Goal: Use online tool/utility: Utilize a website feature to perform a specific function

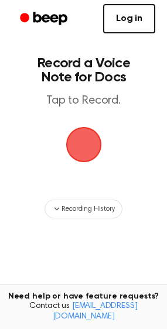
click at [84, 143] on span "button" at bounding box center [83, 144] width 33 height 33
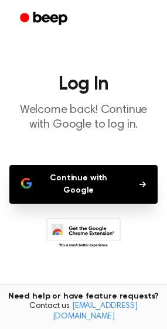
click at [82, 183] on button "Continue with Google" at bounding box center [83, 184] width 148 height 39
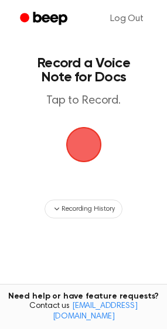
click at [87, 149] on span "button" at bounding box center [83, 144] width 33 height 33
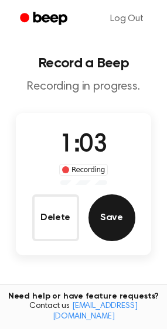
click at [125, 216] on button "Save" at bounding box center [111, 217] width 47 height 47
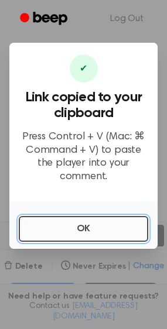
click at [124, 223] on button "OK" at bounding box center [83, 229] width 129 height 26
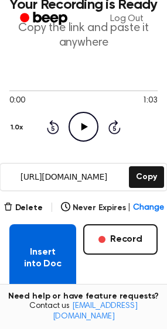
scroll to position [117, 0]
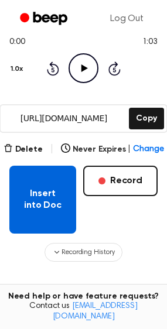
click at [32, 205] on button "Insert into Doc" at bounding box center [42, 200] width 67 height 68
click at [49, 200] on button "Insert into Doc" at bounding box center [42, 200] width 67 height 68
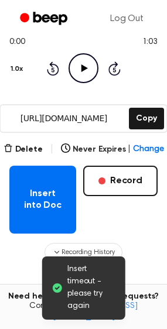
scroll to position [0, 0]
